Goal: Navigation & Orientation: Find specific page/section

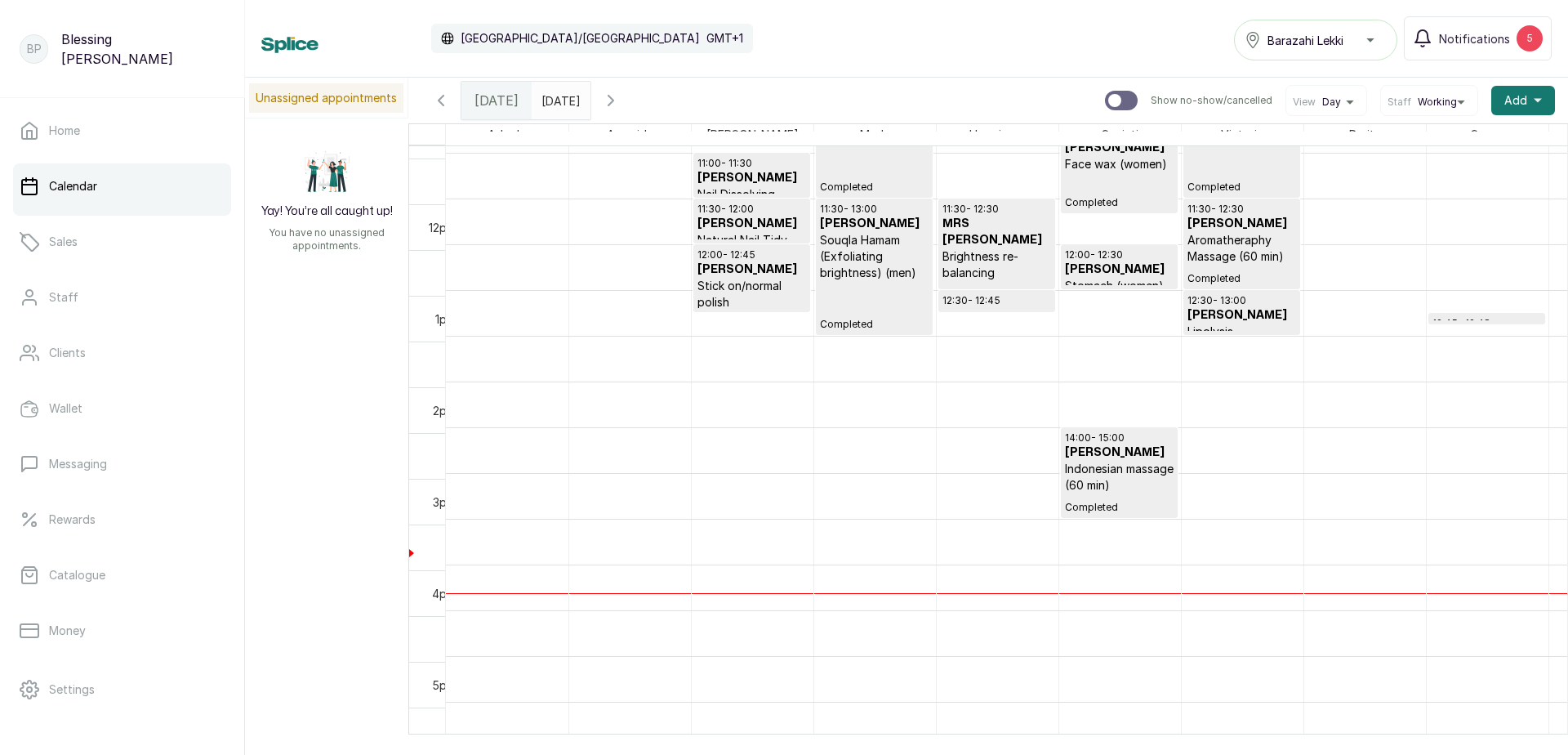
scroll to position [1040, 0]
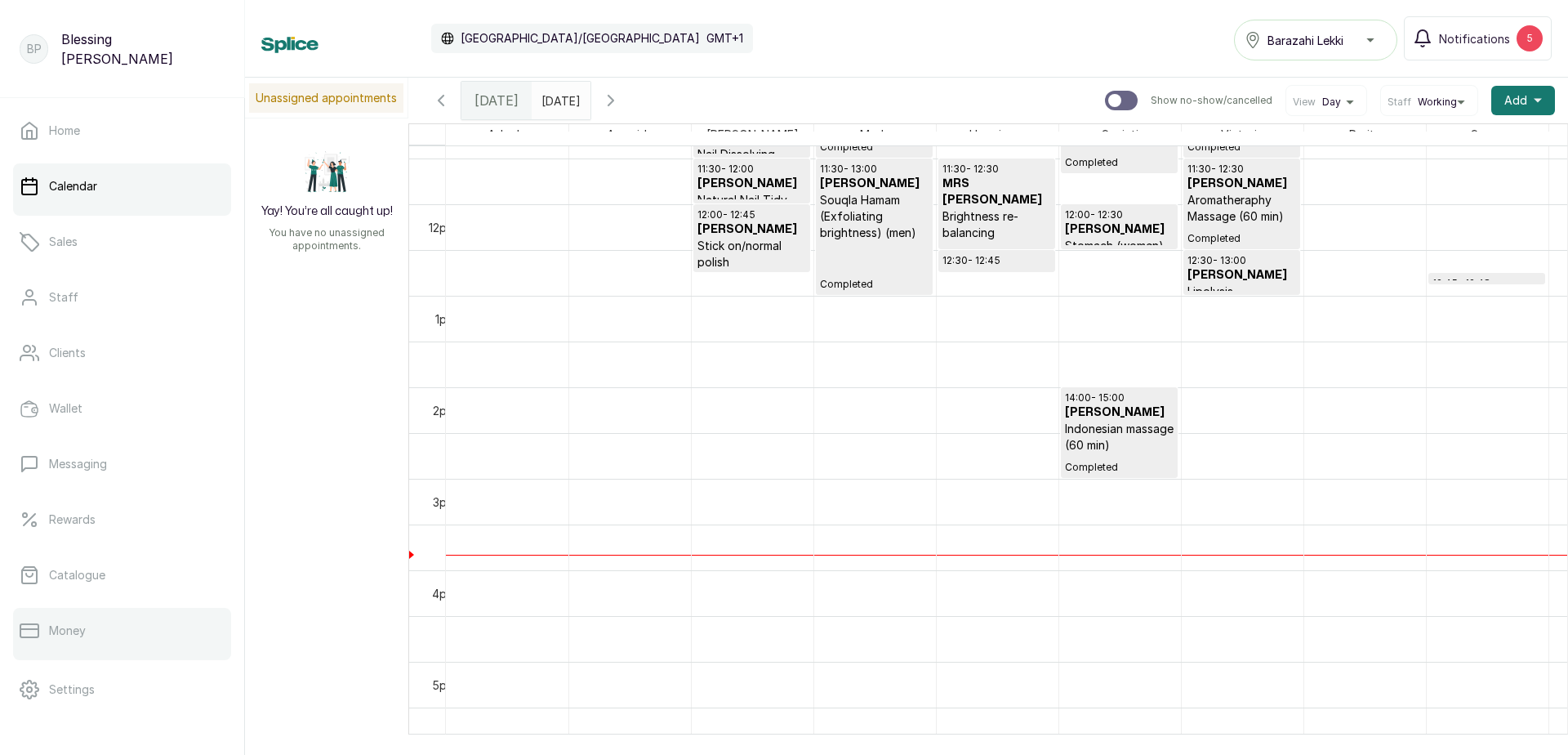
click at [126, 639] on link "Money" at bounding box center [122, 630] width 218 height 45
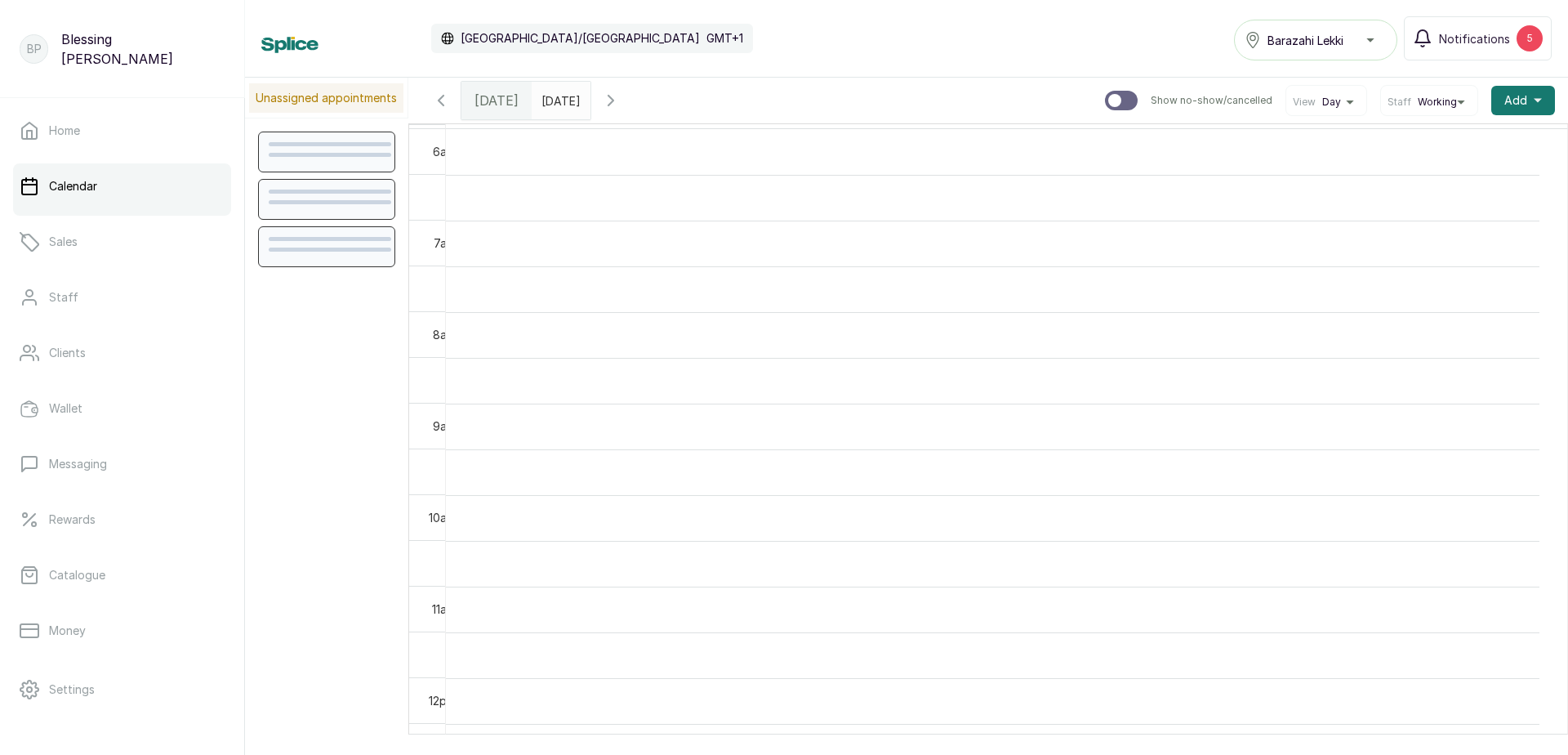
scroll to position [550, 0]
click at [74, 626] on p "Money" at bounding box center [67, 630] width 37 height 17
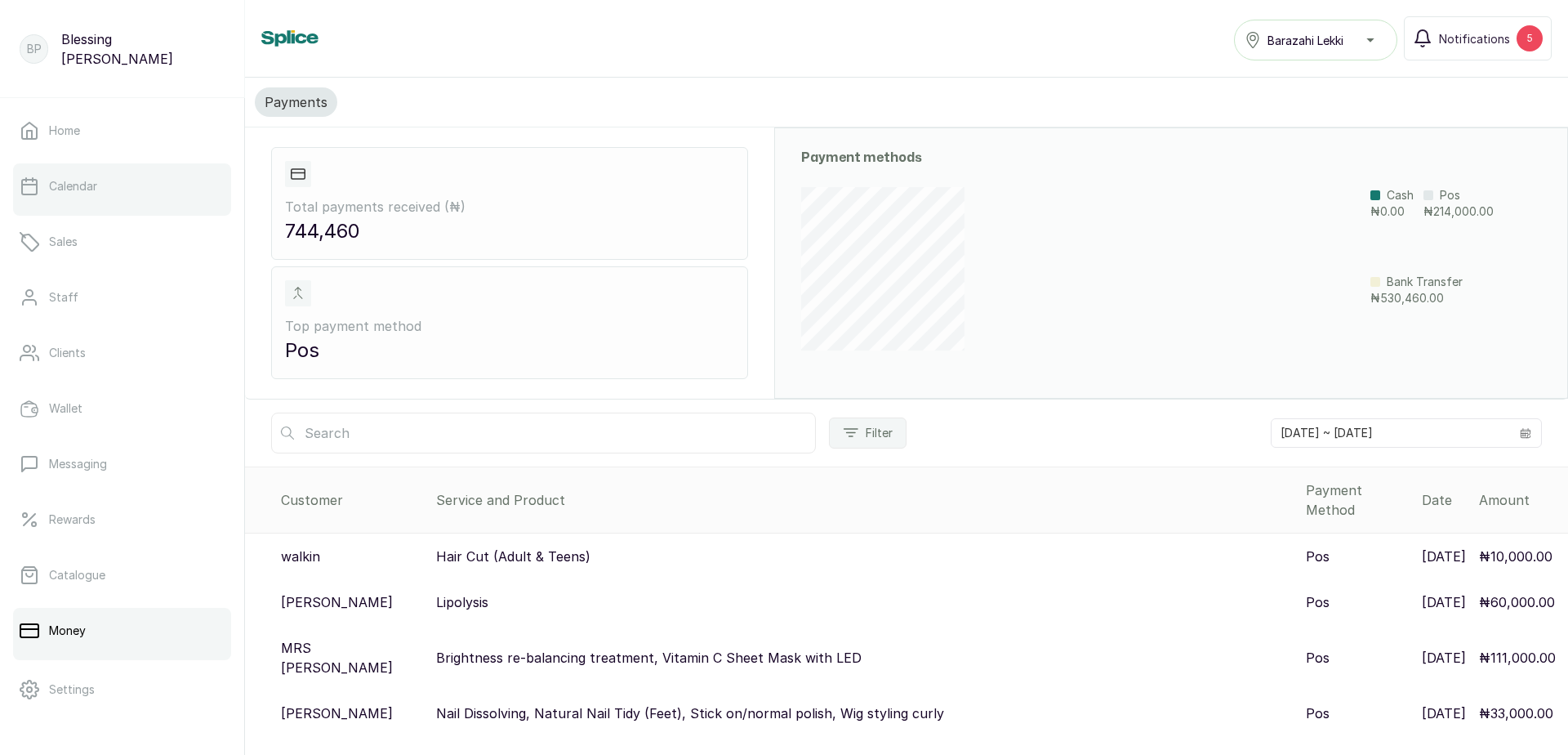
click at [115, 192] on link "Calendar" at bounding box center [122, 186] width 218 height 45
